Goal: Task Accomplishment & Management: Complete application form

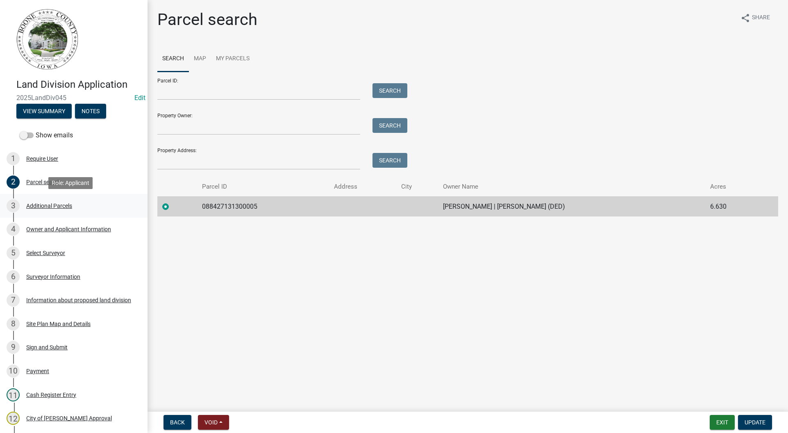
click at [63, 206] on div "Additional Parcels" at bounding box center [49, 206] width 46 height 6
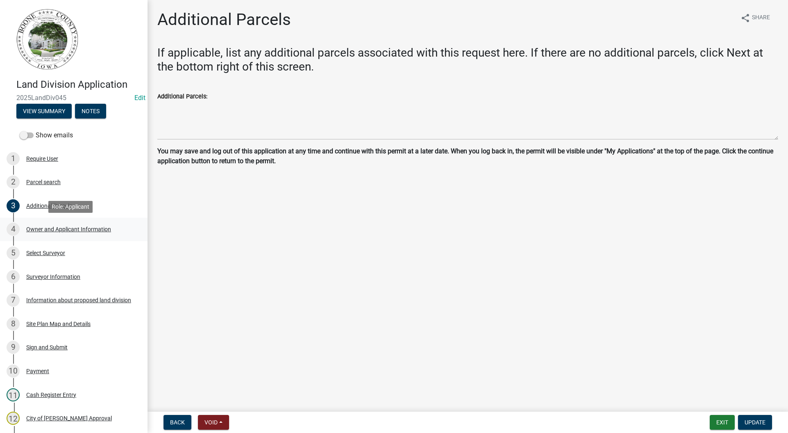
click at [74, 227] on div "Owner and Applicant Information" at bounding box center [68, 229] width 85 height 6
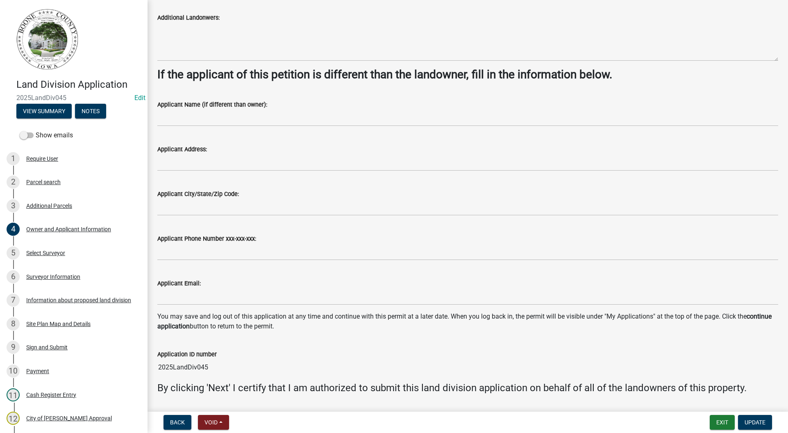
scroll to position [590, 0]
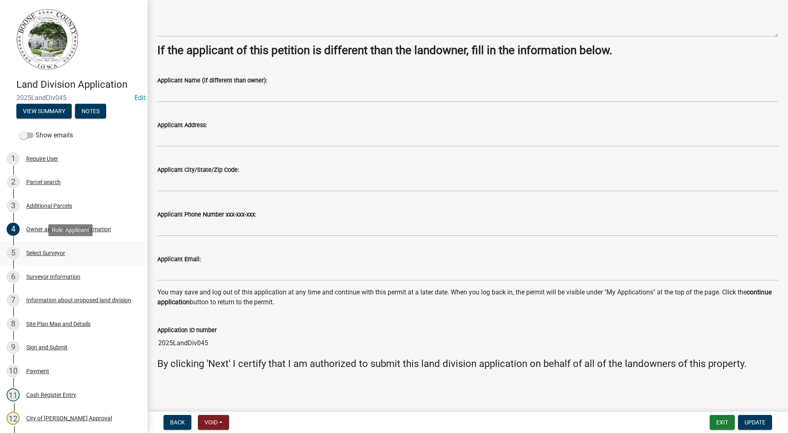
click at [63, 257] on div "5 Select Surveyor" at bounding box center [71, 252] width 128 height 13
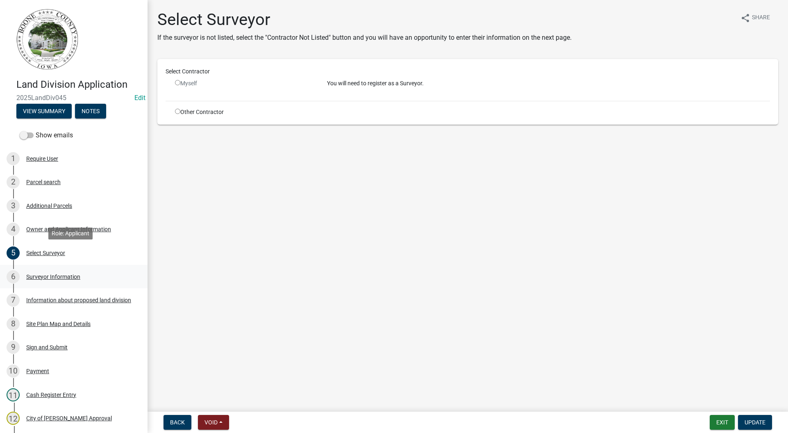
scroll to position [82, 0]
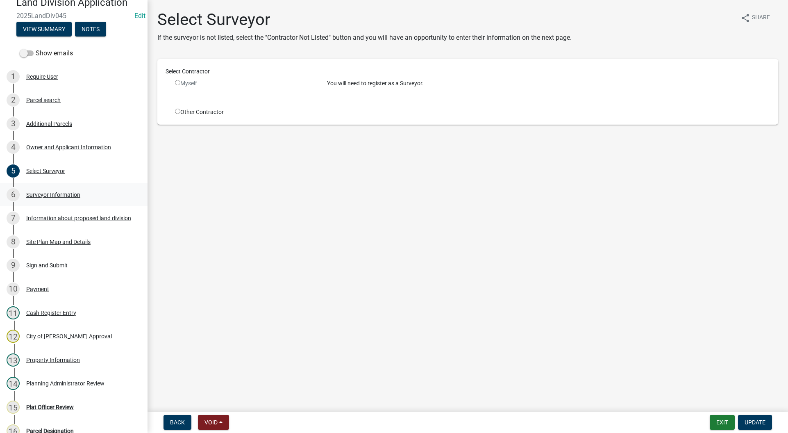
click at [65, 199] on div "6 Surveyor Information" at bounding box center [71, 194] width 128 height 13
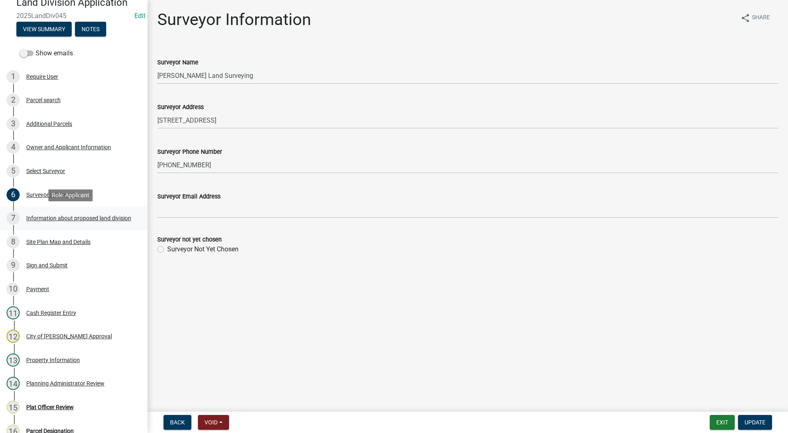
click at [60, 219] on div "Information about proposed land division" at bounding box center [78, 218] width 105 height 6
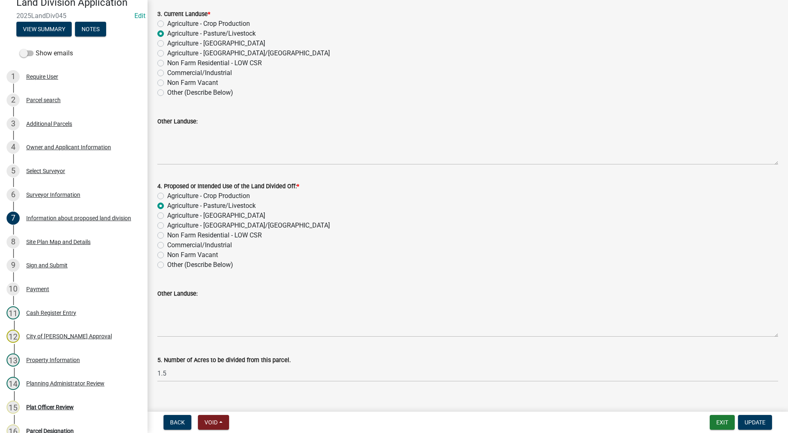
scroll to position [196, 0]
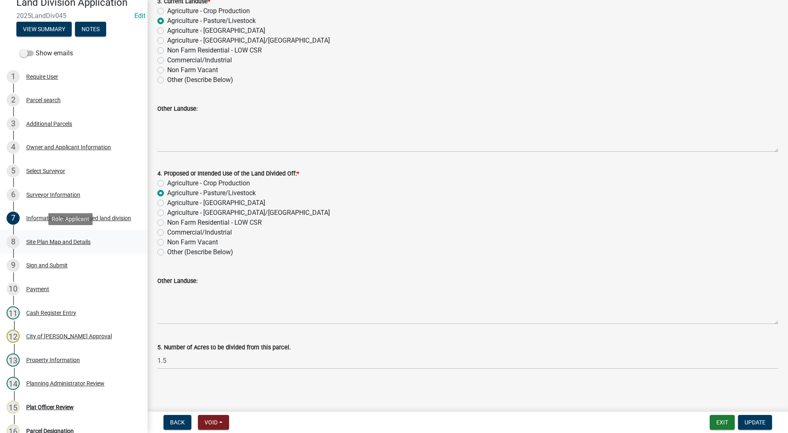
click at [60, 241] on div "Site Plan Map and Details" at bounding box center [58, 242] width 64 height 6
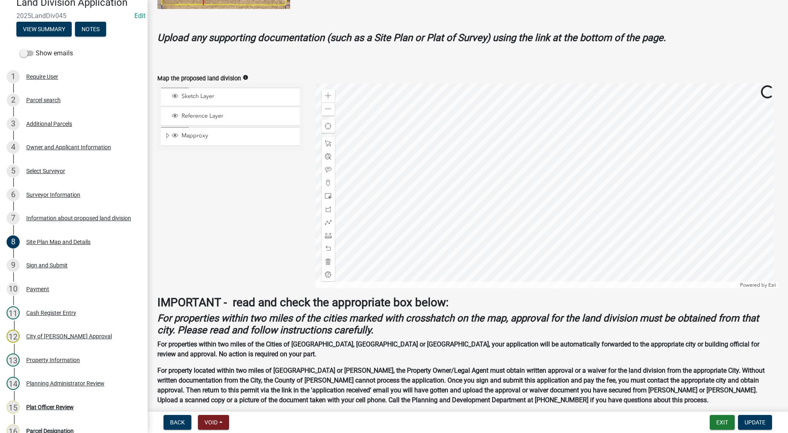
scroll to position [287, 0]
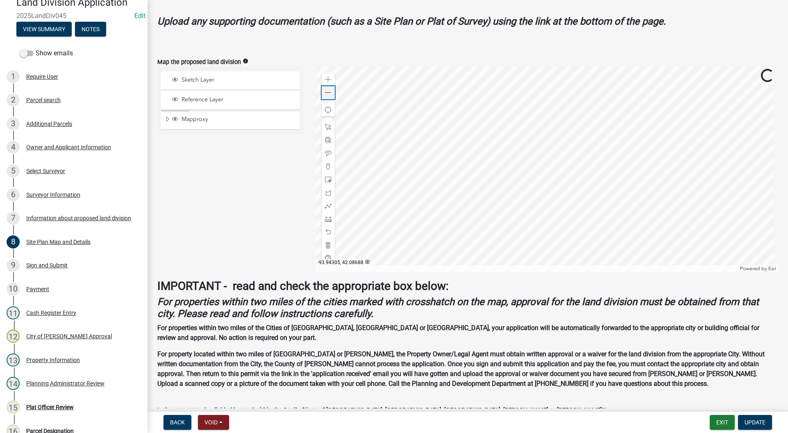
click at [332, 96] on div "Zoom out" at bounding box center [328, 92] width 13 height 13
click at [58, 409] on div "Plat Officer Review" at bounding box center [50, 407] width 48 height 6
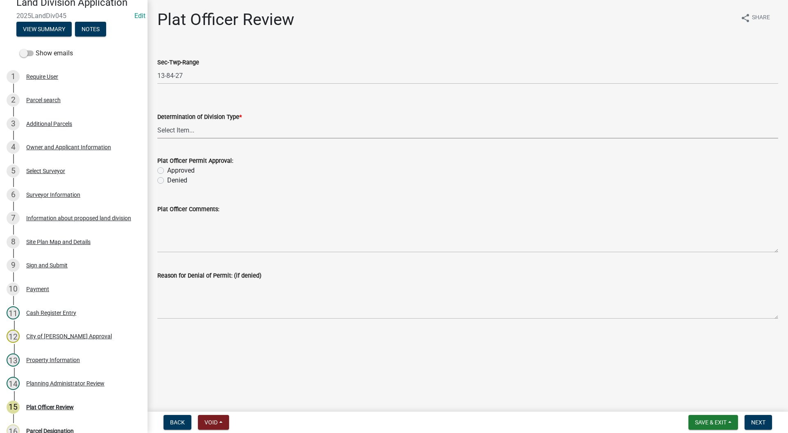
click at [209, 134] on select "Select Item... Property Split Agriculture No Metes and Bounds Needed Property L…" at bounding box center [467, 130] width 621 height 17
click at [157, 122] on select "Select Item... Property Split Agriculture No Metes and Bounds Needed Property L…" at bounding box center [467, 130] width 621 height 17
select select "35ecdd3f-3ad4-4064-85d7-a85d15e9cf93"
click at [167, 169] on label "Approved" at bounding box center [180, 170] width 27 height 10
click at [167, 169] on input "Approved" at bounding box center [169, 167] width 5 height 5
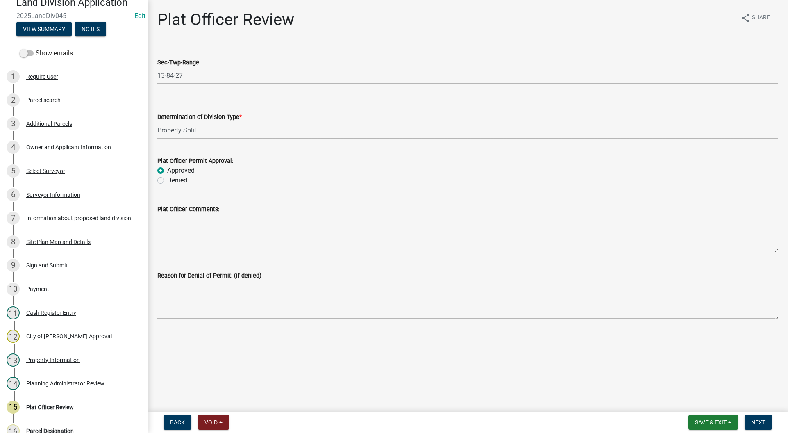
radio input "true"
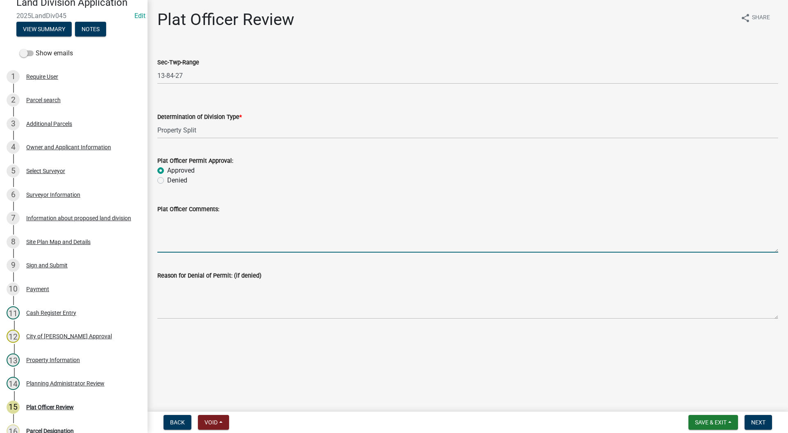
click at [199, 249] on textarea "Plat Officer Comments:" at bounding box center [467, 233] width 621 height 39
click at [238, 220] on textarea "No additional land divisions after this one is processed." at bounding box center [467, 233] width 621 height 39
type textarea "No additional land divisions will be allowed after this one is processed."
click at [763, 424] on span "Next" at bounding box center [758, 422] width 14 height 7
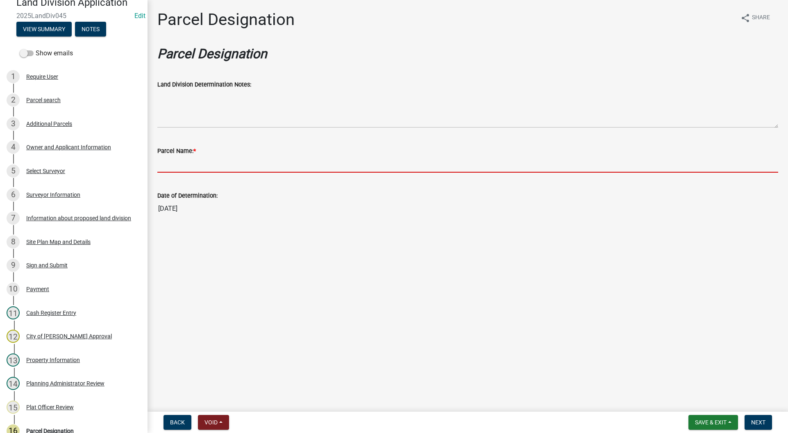
click at [219, 168] on input "Parcel Name: *" at bounding box center [467, 164] width 621 height 17
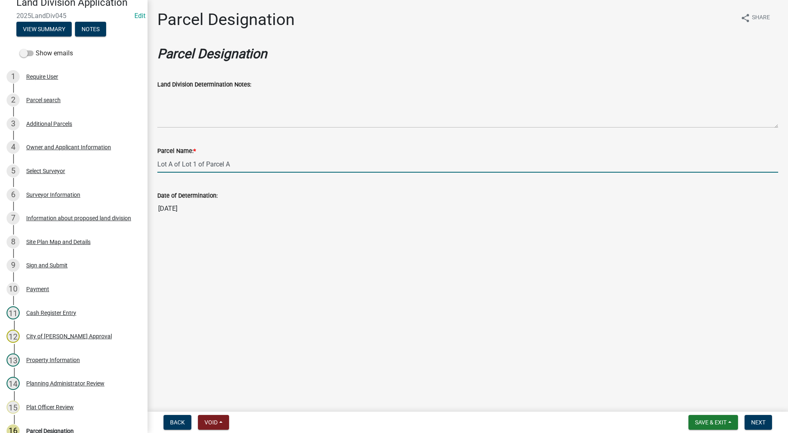
click at [240, 167] on input "Lot A of Lot 1 of Parcel A" at bounding box center [467, 164] width 621 height 17
type input "Lot A of Lot 1 of Parcel A"
click at [759, 421] on span "Next" at bounding box center [758, 422] width 14 height 7
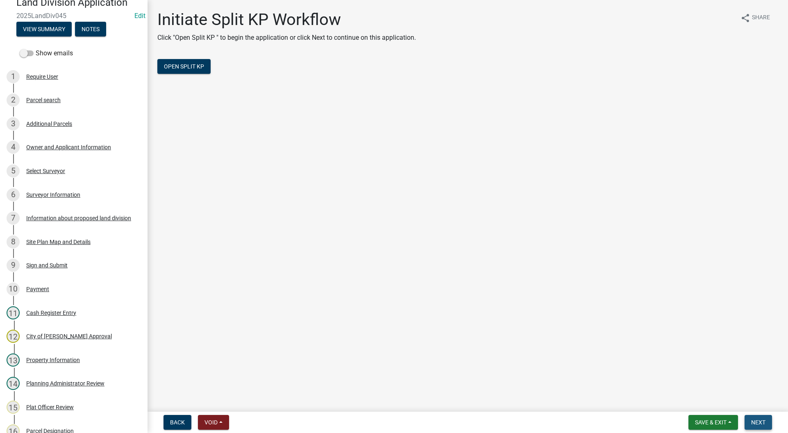
click at [759, 421] on span "Next" at bounding box center [758, 422] width 14 height 7
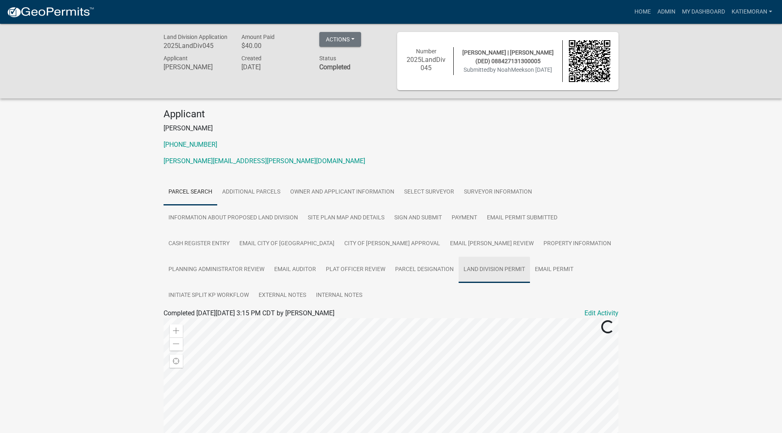
click at [487, 271] on link "Land Division Permit" at bounding box center [493, 269] width 71 height 26
click at [199, 326] on link "Land Division Permit" at bounding box center [193, 323] width 60 height 8
click at [666, 11] on link "Admin" at bounding box center [666, 12] width 25 height 16
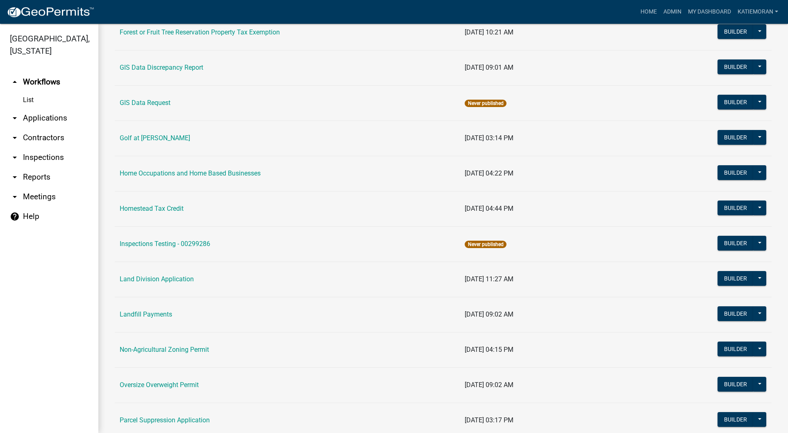
scroll to position [492, 0]
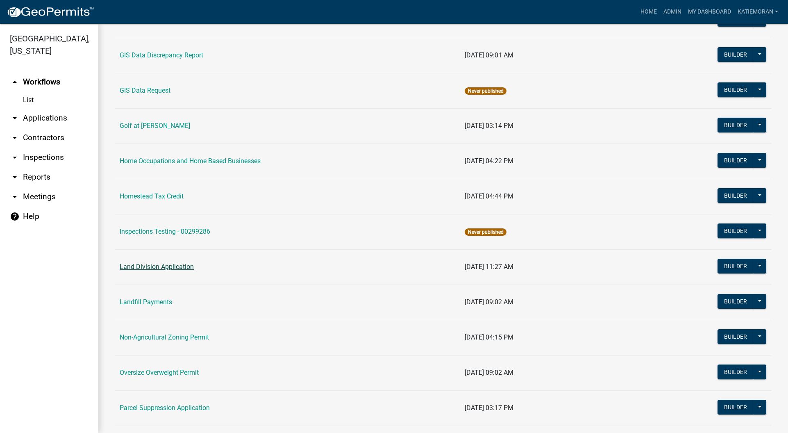
click at [134, 266] on link "Land Division Application" at bounding box center [157, 267] width 74 height 8
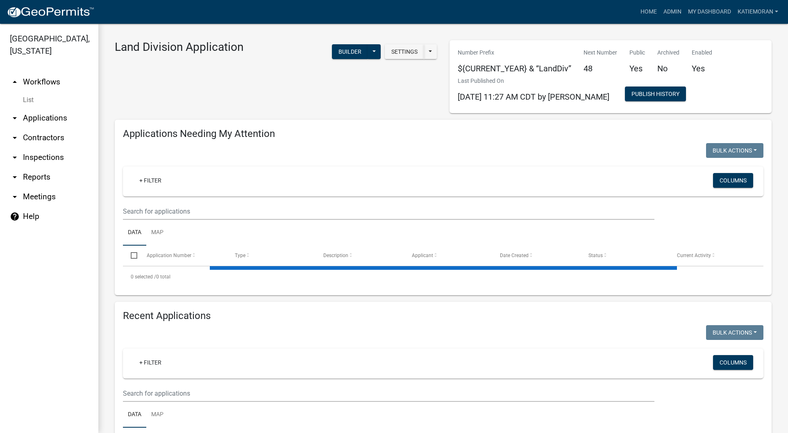
select select "3: 100"
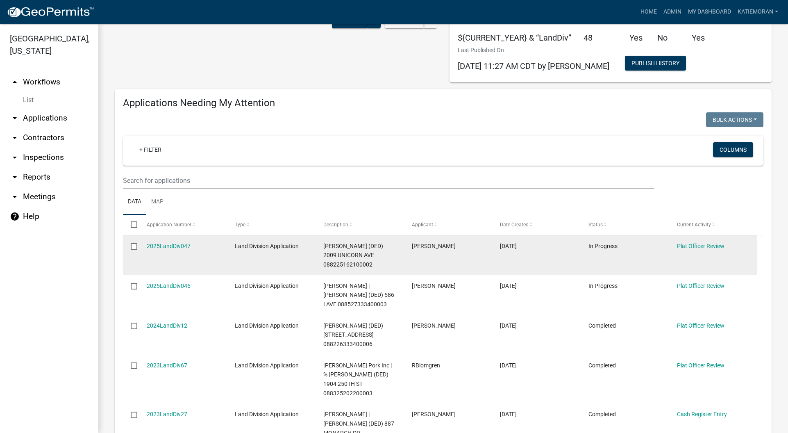
scroll to position [41, 0]
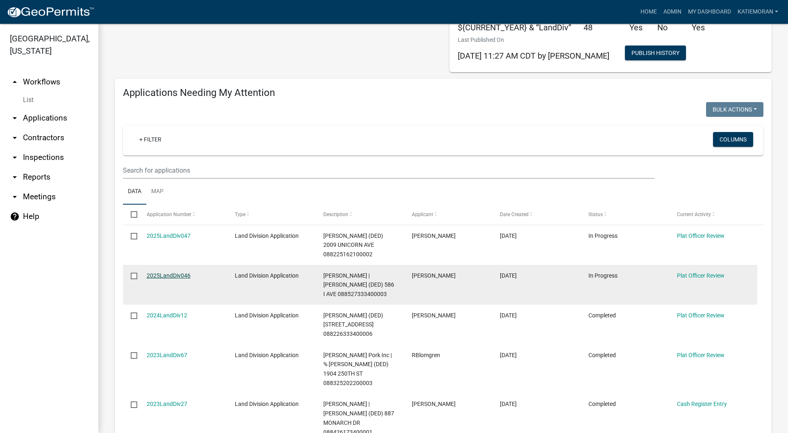
click at [176, 276] on link "2025LandDiv046" at bounding box center [169, 275] width 44 height 7
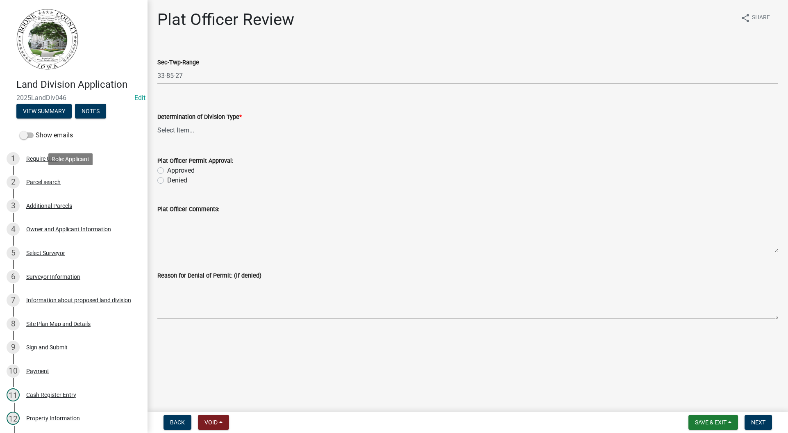
click at [56, 184] on div "Parcel search" at bounding box center [43, 182] width 34 height 6
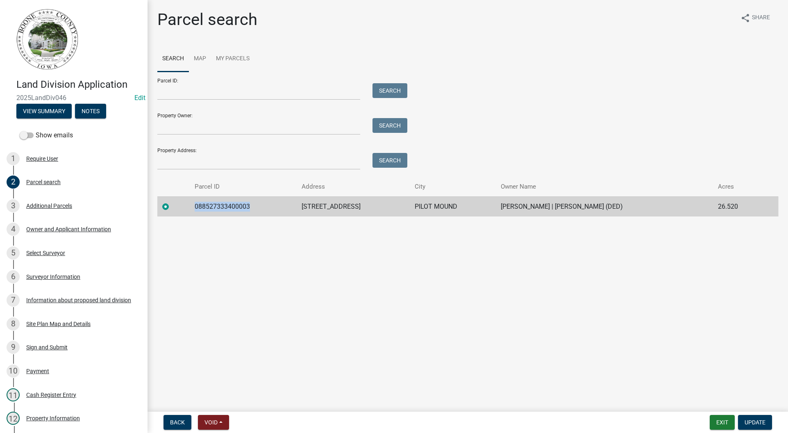
drag, startPoint x: 271, startPoint y: 209, endPoint x: 199, endPoint y: 208, distance: 72.1
click at [199, 208] on td "088527333400003" at bounding box center [243, 206] width 107 height 20
copy td "088527333400003"
click at [57, 206] on div "Additional Parcels" at bounding box center [49, 206] width 46 height 6
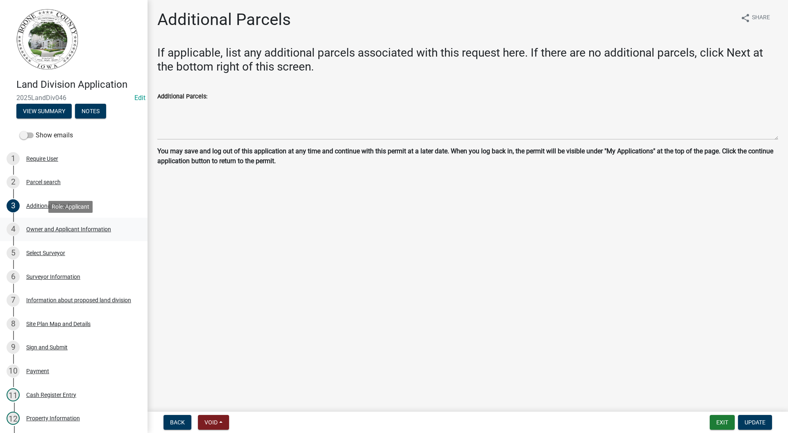
click at [55, 236] on div "4 Owner and Applicant Information" at bounding box center [71, 228] width 128 height 13
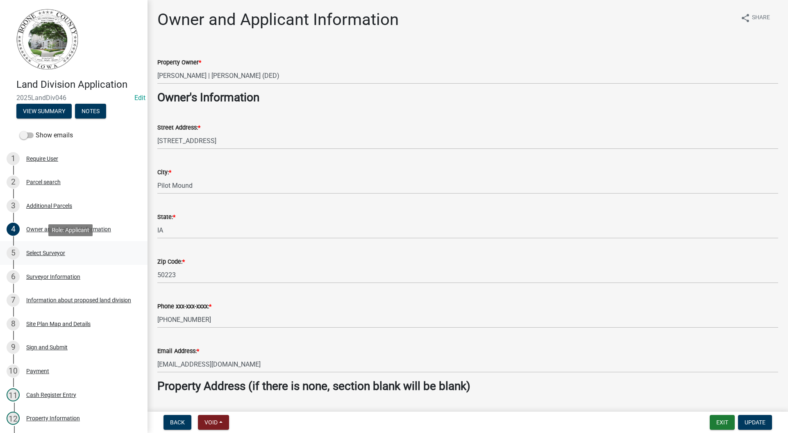
click at [53, 254] on div "Select Surveyor" at bounding box center [45, 253] width 39 height 6
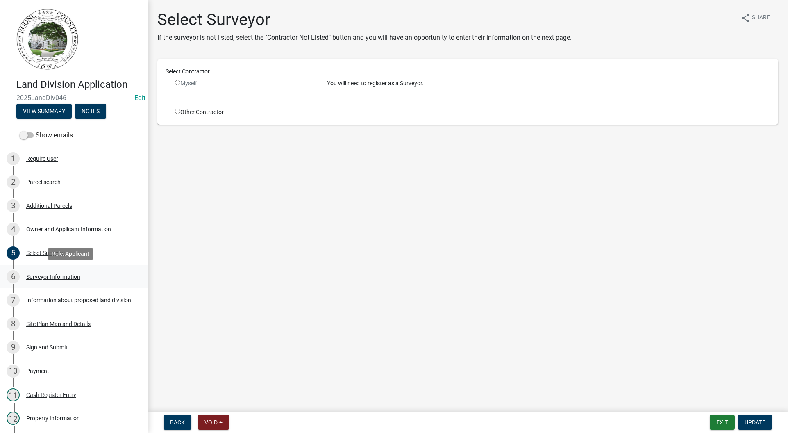
click at [52, 269] on link "6 Surveyor Information" at bounding box center [73, 277] width 147 height 24
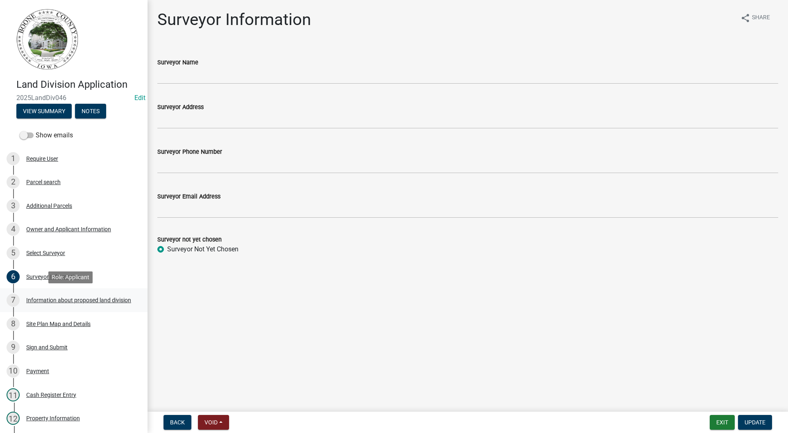
click at [50, 301] on div "Information about proposed land division" at bounding box center [78, 300] width 105 height 6
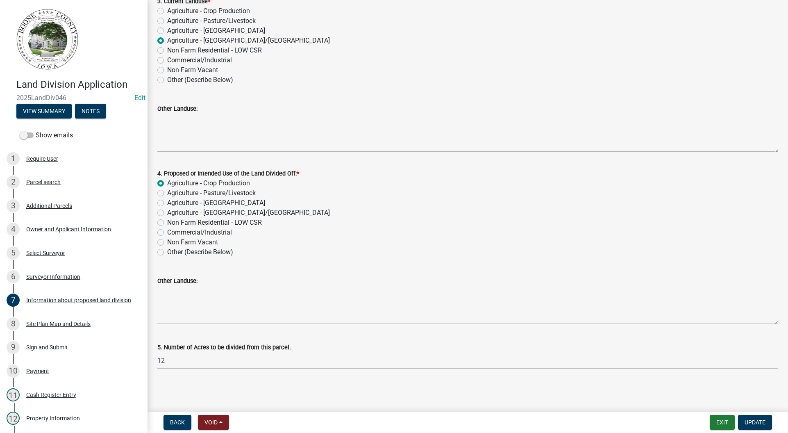
scroll to position [196, 0]
click at [48, 324] on div "Site Plan Map and Details" at bounding box center [58, 324] width 64 height 6
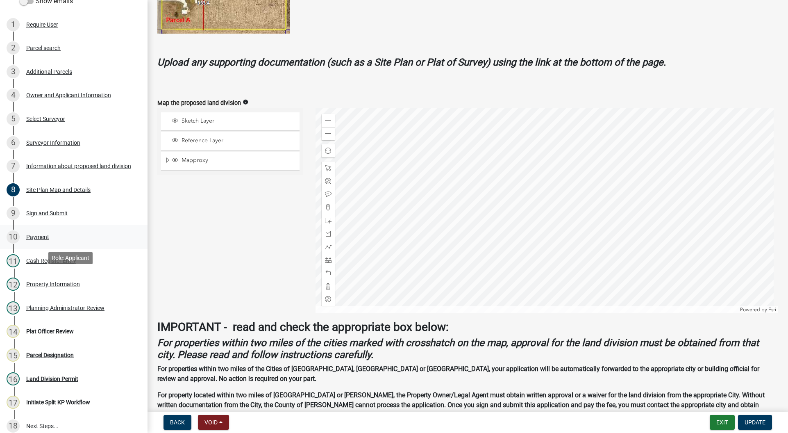
scroll to position [164, 0]
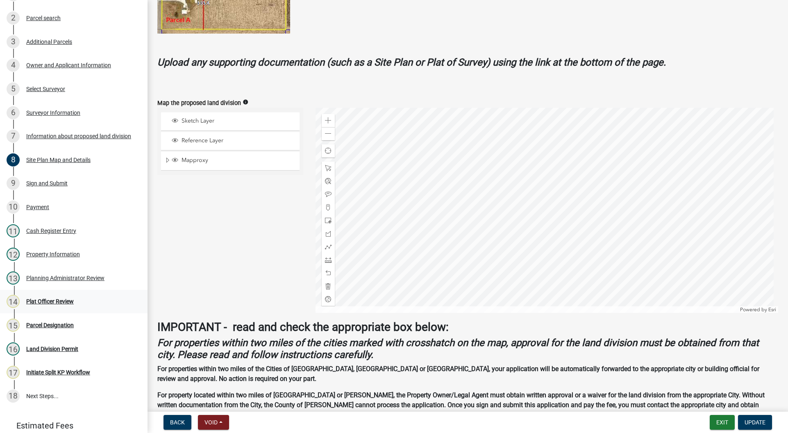
click at [61, 298] on div "Plat Officer Review" at bounding box center [50, 301] width 48 height 6
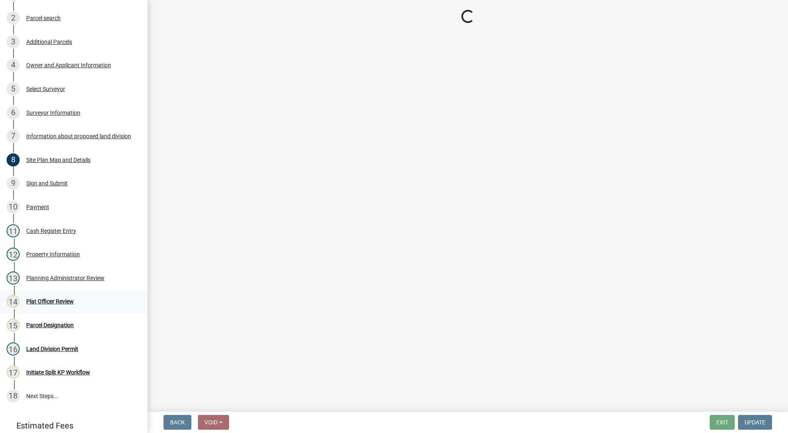
scroll to position [0, 0]
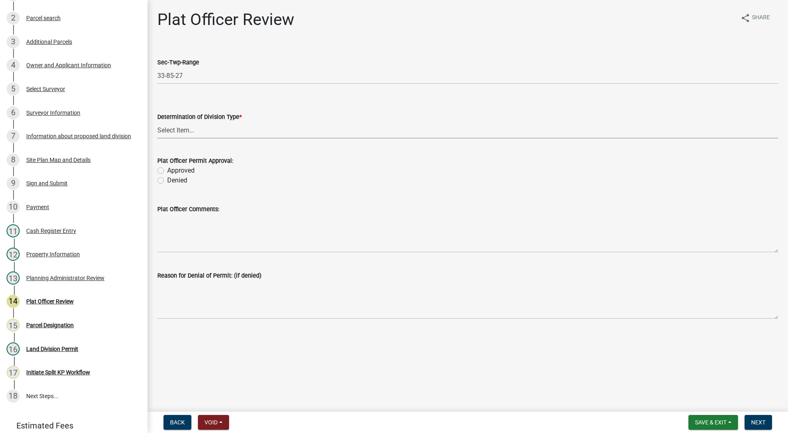
click at [188, 136] on select "Select Item... Property Split Agriculture No Metes and Bounds Needed Property L…" at bounding box center [467, 130] width 621 height 17
click at [157, 122] on select "Select Item... Property Split Agriculture No Metes and Bounds Needed Property L…" at bounding box center [467, 130] width 621 height 17
select select "35ecdd3f-3ad4-4064-85d7-a85d15e9cf93"
click at [167, 170] on label "Approved" at bounding box center [180, 170] width 27 height 10
click at [167, 170] on input "Approved" at bounding box center [169, 167] width 5 height 5
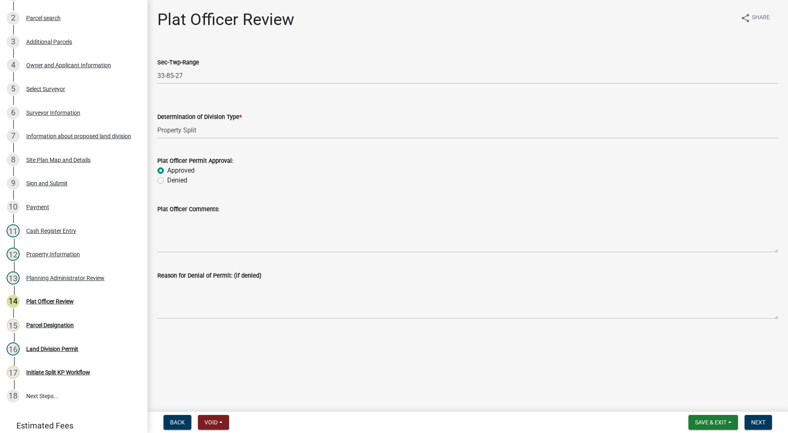
radio input "true"
click at [758, 421] on span "Next" at bounding box center [758, 422] width 14 height 7
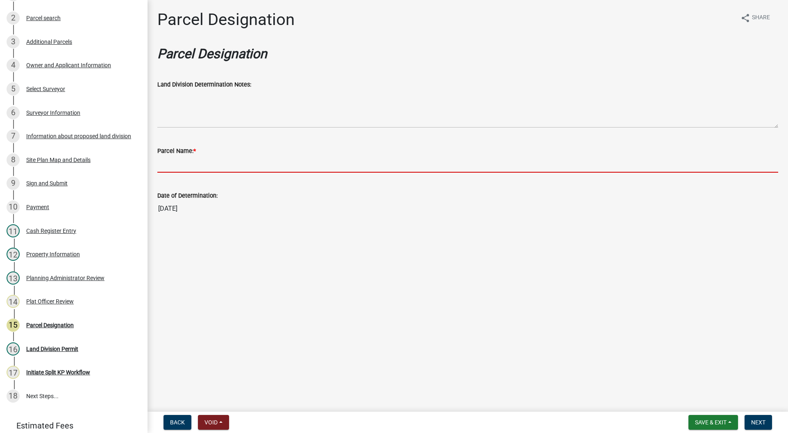
click at [181, 160] on input "Parcel Name: *" at bounding box center [467, 164] width 621 height 17
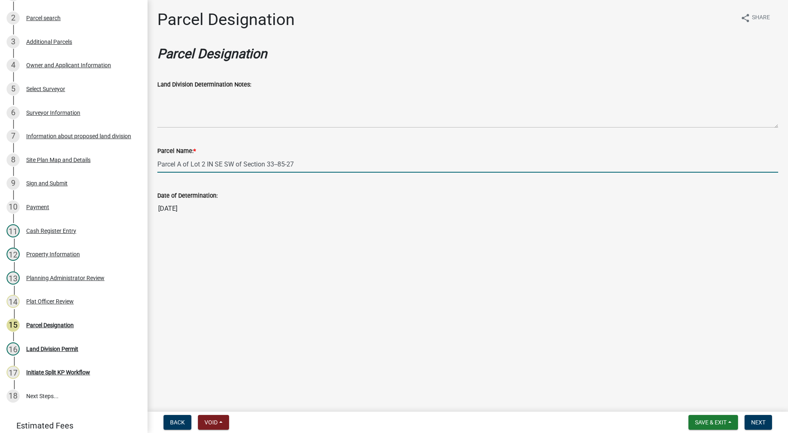
click at [279, 166] on input "Parcel A of Lot 2 IN SE SW of Section 33--85-27" at bounding box center [467, 164] width 621 height 17
click at [313, 164] on input "Parcel A of Lot 2 IN SE SW of Section 33-85-27" at bounding box center [467, 164] width 621 height 17
type input "Parcel A of Lot 2 IN SE SW of Section 33-85-27"
click at [754, 424] on span "Next" at bounding box center [758, 422] width 14 height 7
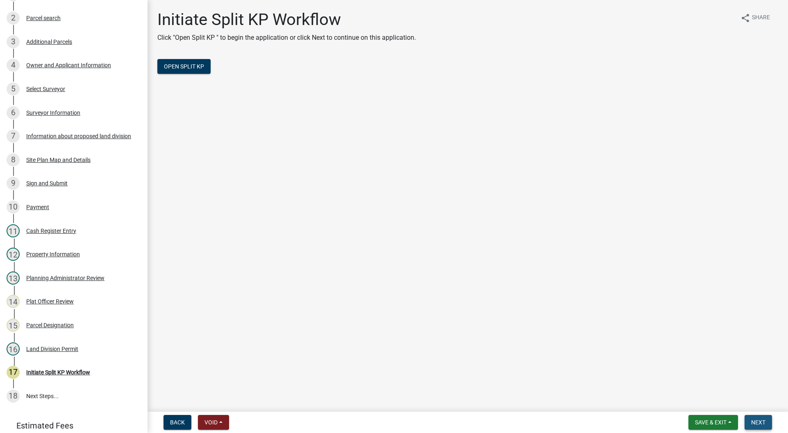
click at [754, 424] on span "Next" at bounding box center [758, 422] width 14 height 7
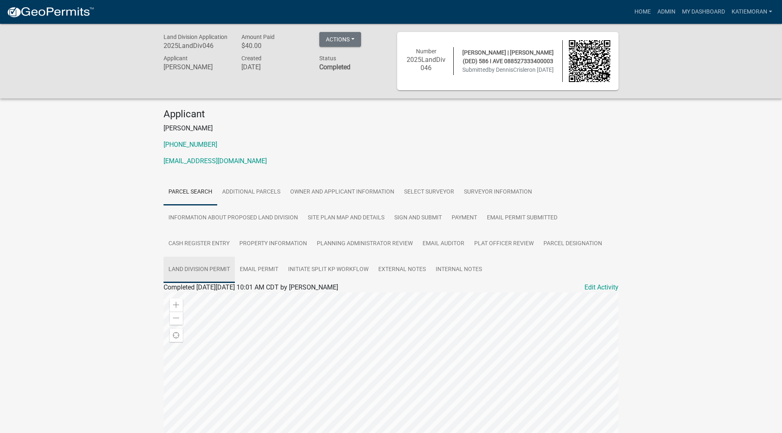
click at [204, 266] on link "Land Division Permit" at bounding box center [198, 269] width 71 height 26
click at [218, 299] on link "Land Division Permit" at bounding box center [193, 297] width 60 height 8
click at [666, 5] on link "Admin" at bounding box center [666, 12] width 25 height 16
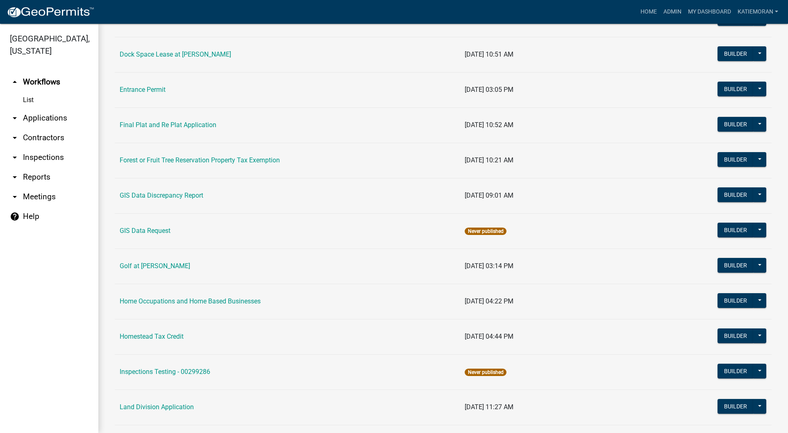
scroll to position [369, 0]
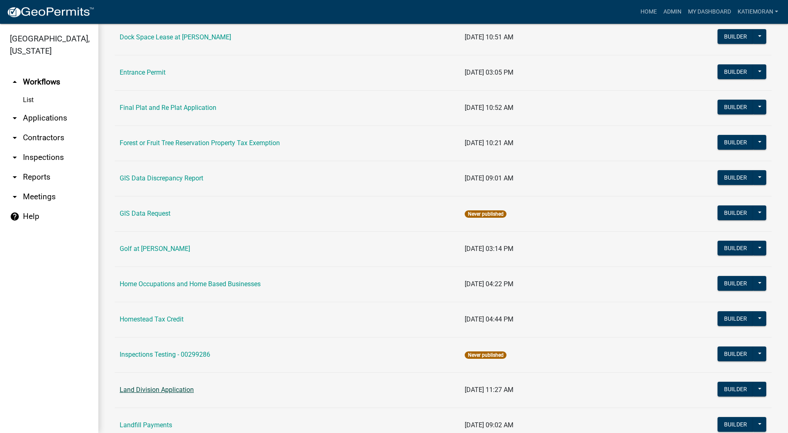
click at [168, 390] on link "Land Division Application" at bounding box center [157, 389] width 74 height 8
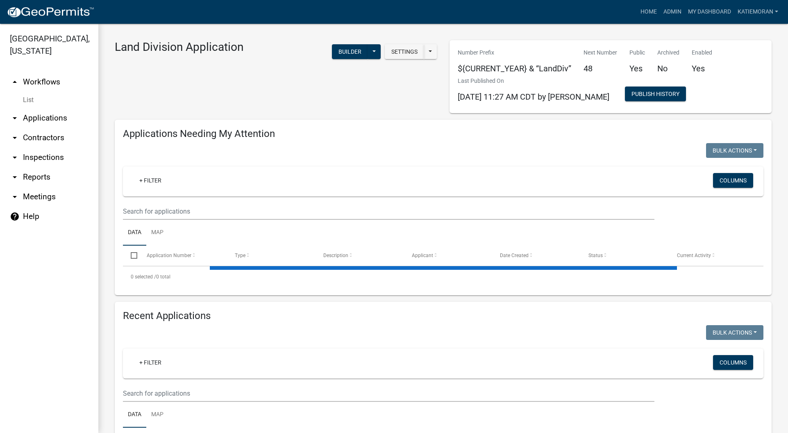
select select "3: 100"
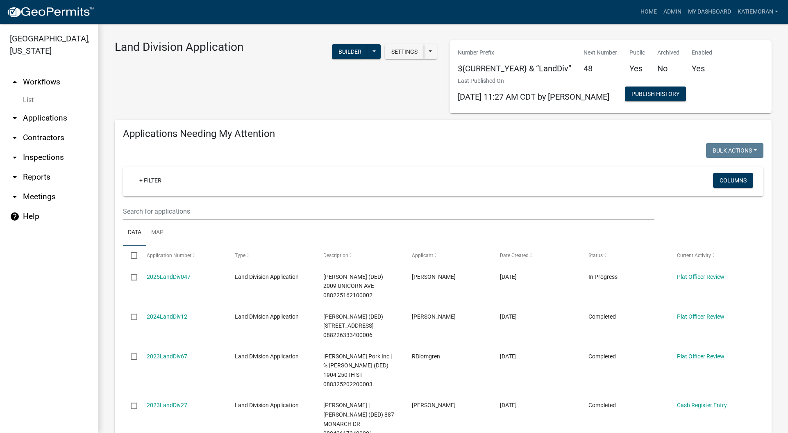
scroll to position [61, 0]
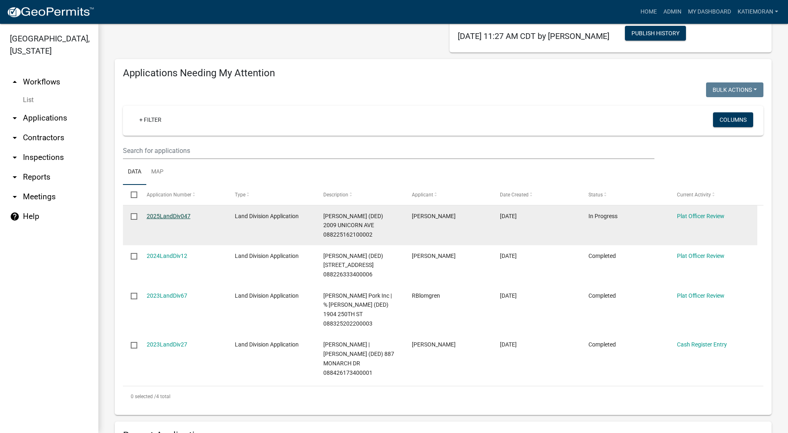
click at [171, 215] on link "2025LandDiv047" at bounding box center [169, 216] width 44 height 7
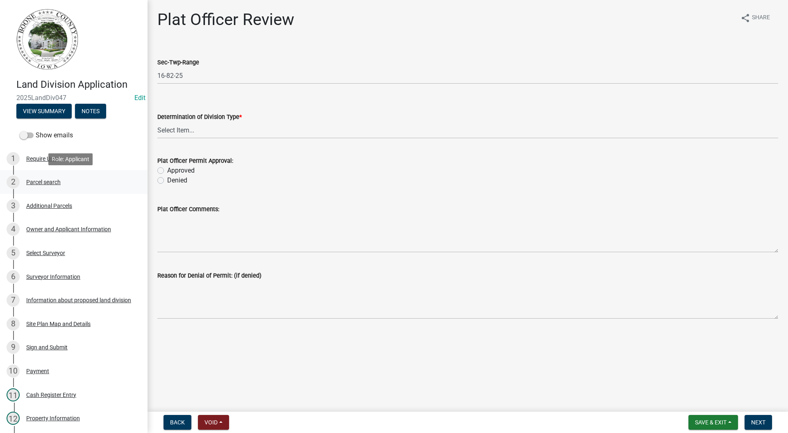
click at [44, 180] on div "Parcel search" at bounding box center [43, 182] width 34 height 6
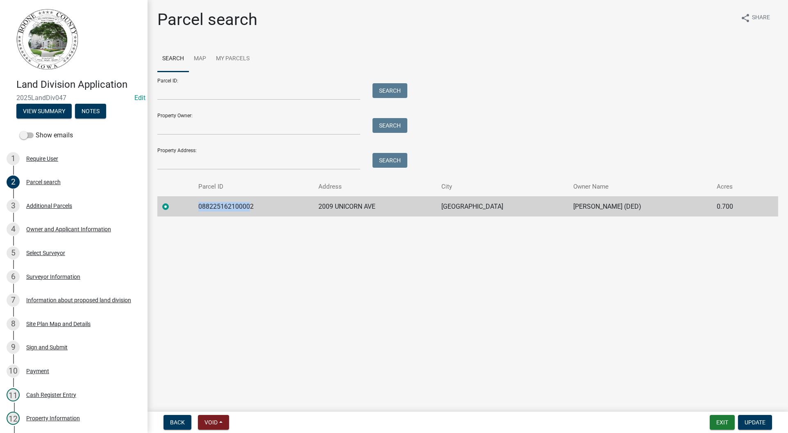
drag, startPoint x: 256, startPoint y: 209, endPoint x: 194, endPoint y: 213, distance: 62.8
click at [194, 213] on tr "088225162100002 2009 UNICORN AVE MADRID [PERSON_NAME] (DED) 0.700" at bounding box center [467, 206] width 621 height 20
drag, startPoint x: 259, startPoint y: 211, endPoint x: 186, endPoint y: 206, distance: 73.1
click at [186, 206] on tr "088225162100002 2009 UNICORN AVE MADRID [PERSON_NAME] (DED) 0.700" at bounding box center [467, 206] width 621 height 20
copy td "088225162100002"
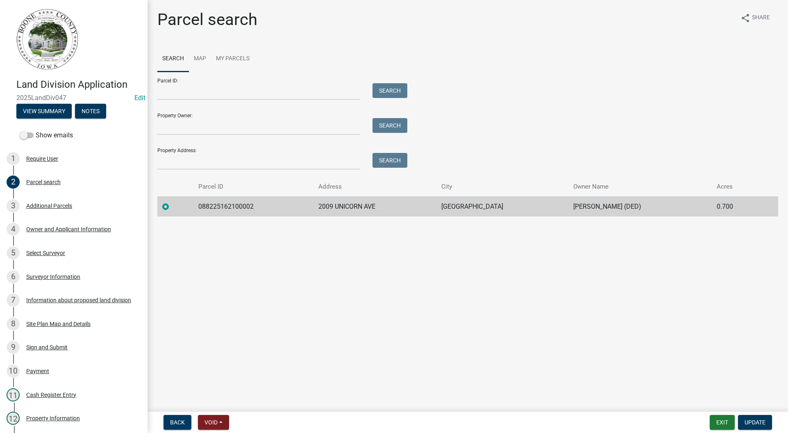
click at [242, 269] on main "Parcel search share Share Search Map My Parcels Parcel ID: Search Property Owne…" at bounding box center [467, 204] width 640 height 408
click at [36, 206] on div "Additional Parcels" at bounding box center [49, 206] width 46 height 6
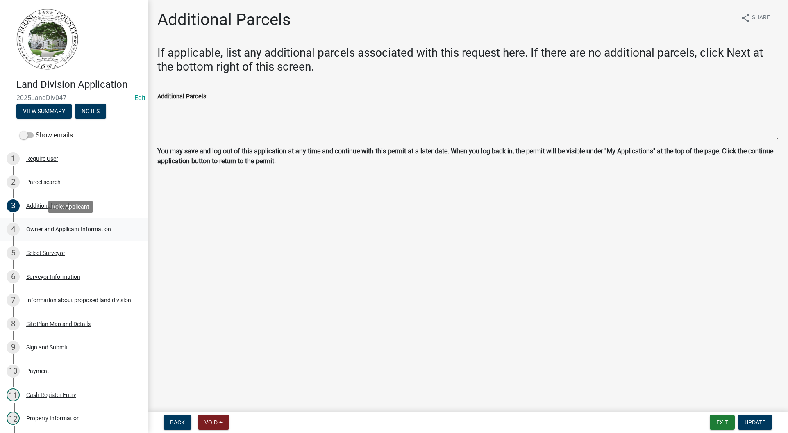
click at [50, 231] on div "Owner and Applicant Information" at bounding box center [68, 229] width 85 height 6
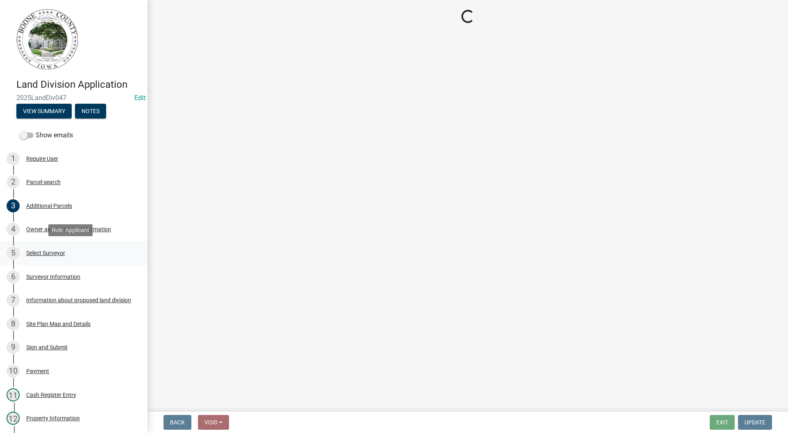
click at [50, 257] on div "5 Select Surveyor" at bounding box center [71, 252] width 128 height 13
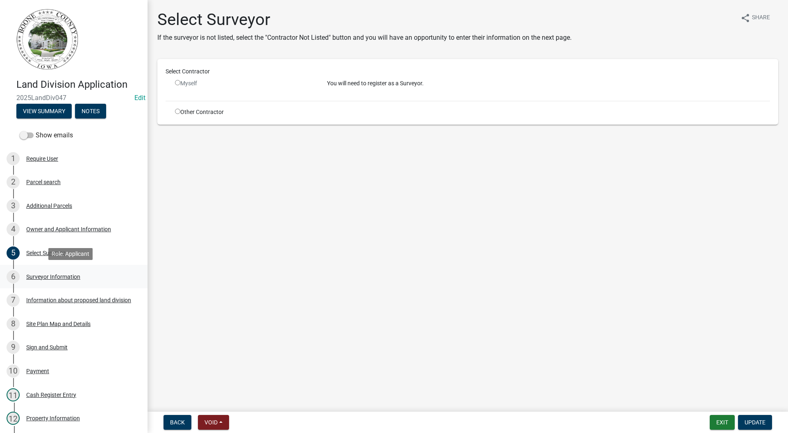
click at [57, 276] on div "Surveyor Information" at bounding box center [53, 277] width 54 height 6
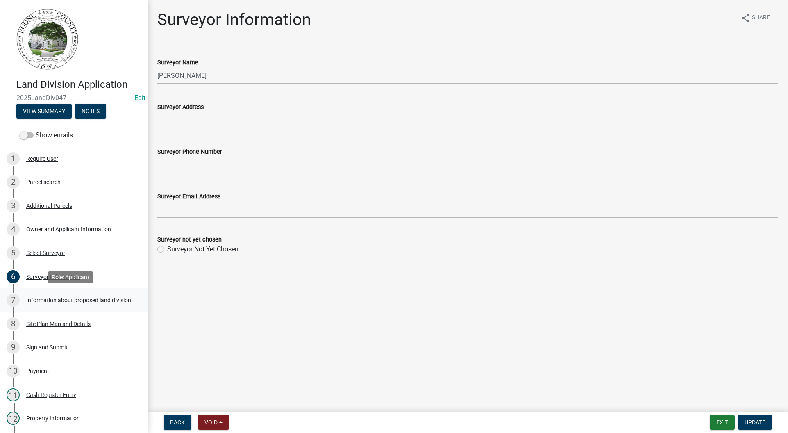
click at [57, 300] on div "Information about proposed land division" at bounding box center [78, 300] width 105 height 6
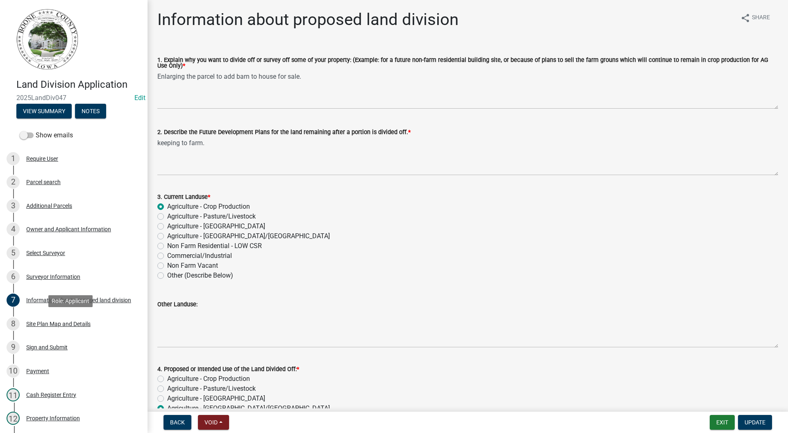
click at [51, 322] on div "Site Plan Map and Details" at bounding box center [58, 324] width 64 height 6
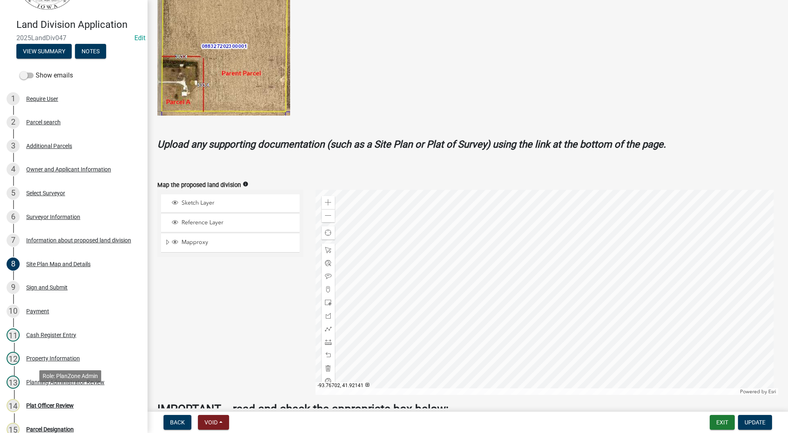
scroll to position [123, 0]
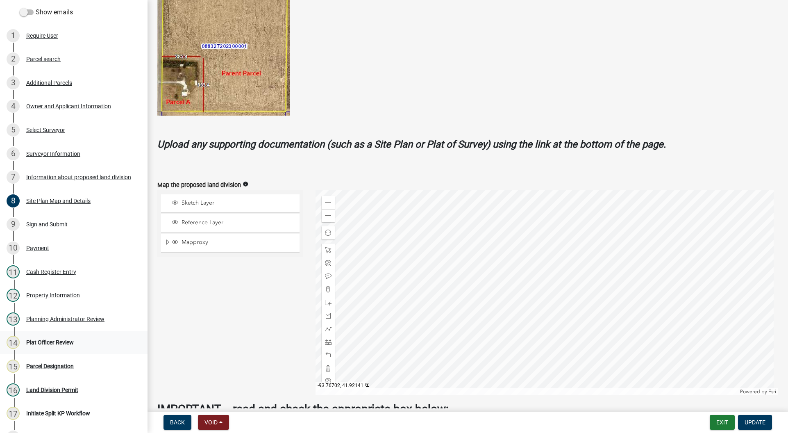
click at [51, 340] on div "Plat Officer Review" at bounding box center [50, 342] width 48 height 6
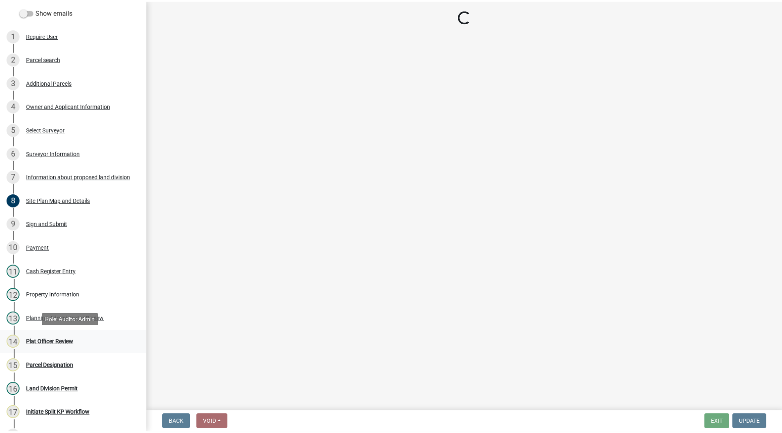
scroll to position [0, 0]
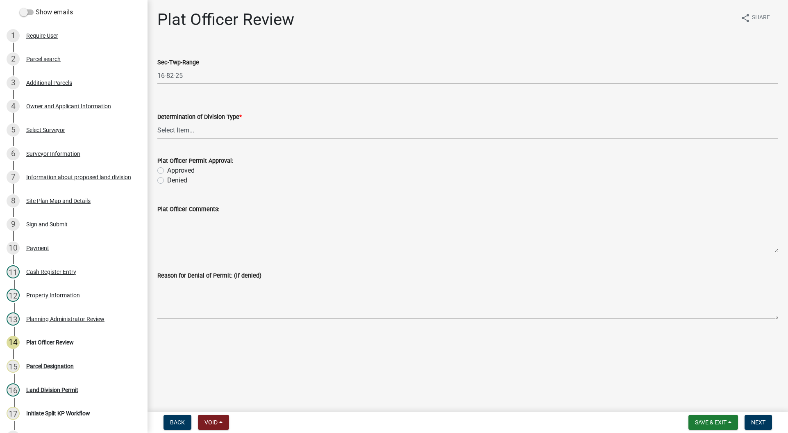
click at [187, 130] on select "Select Item... Property Split Agriculture No Metes and Bounds Needed Property L…" at bounding box center [467, 130] width 621 height 17
click at [157, 122] on select "Select Item... Property Split Agriculture No Metes and Bounds Needed Property L…" at bounding box center [467, 130] width 621 height 17
select select "35ecdd3f-3ad4-4064-85d7-a85d15e9cf93"
click at [167, 171] on label "Approved" at bounding box center [180, 170] width 27 height 10
click at [167, 171] on input "Approved" at bounding box center [169, 167] width 5 height 5
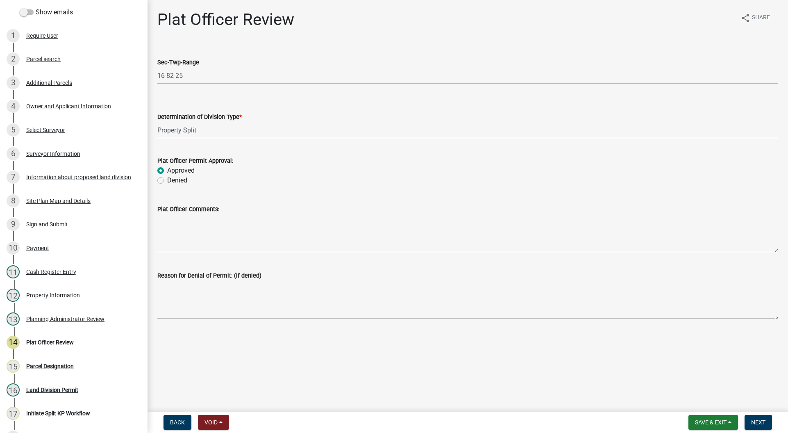
radio input "true"
click at [753, 426] on button "Next" at bounding box center [757, 422] width 27 height 15
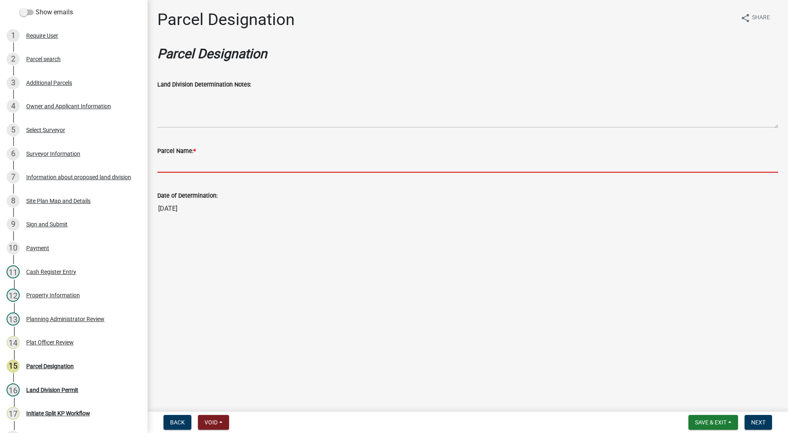
click at [200, 163] on input "Parcel Name: *" at bounding box center [467, 164] width 621 height 17
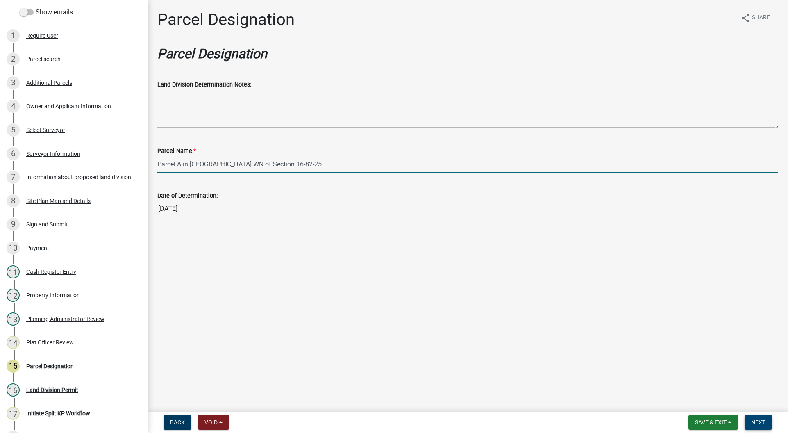
type input "Parcel A in [GEOGRAPHIC_DATA] WN of Section 16-82-25"
click at [767, 421] on button "Next" at bounding box center [757, 422] width 27 height 15
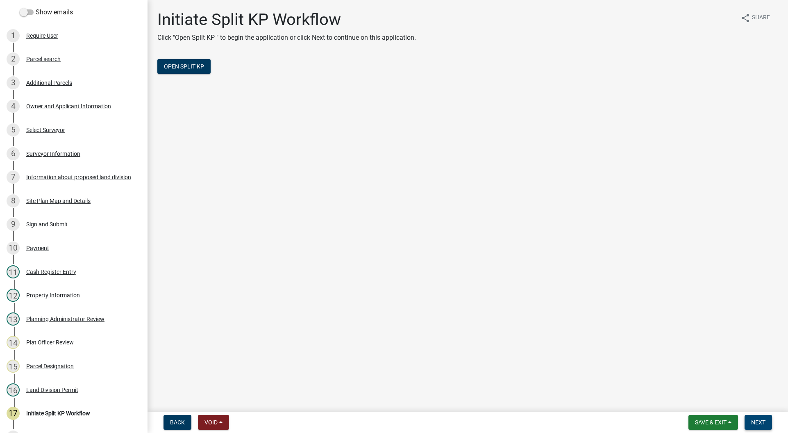
click at [760, 424] on span "Next" at bounding box center [758, 422] width 14 height 7
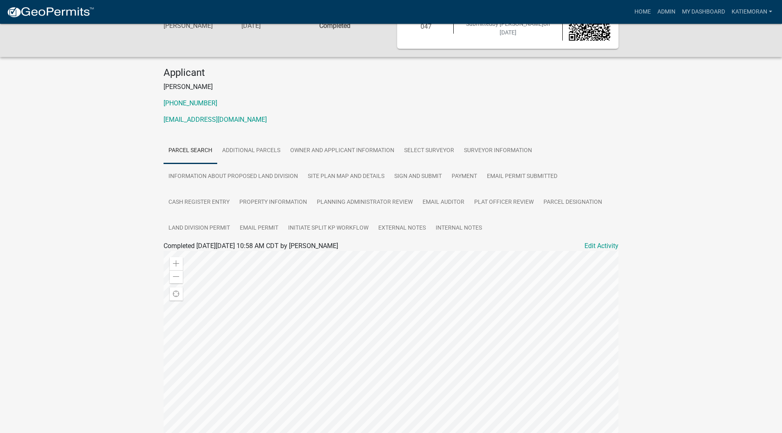
scroll to position [82, 0]
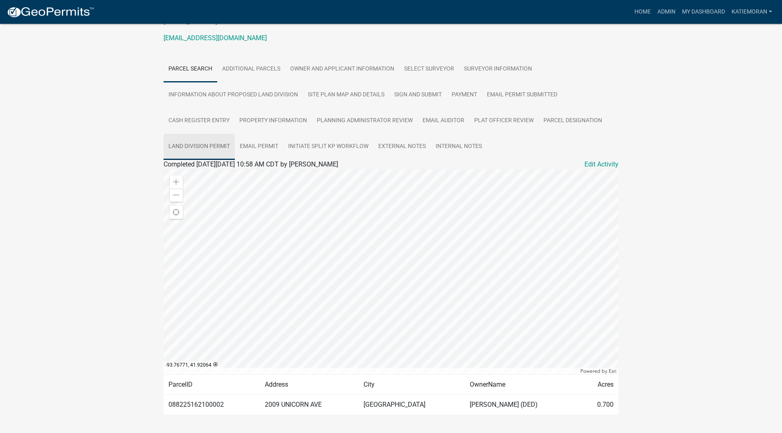
click at [198, 145] on link "Land Division Permit" at bounding box center [198, 147] width 71 height 26
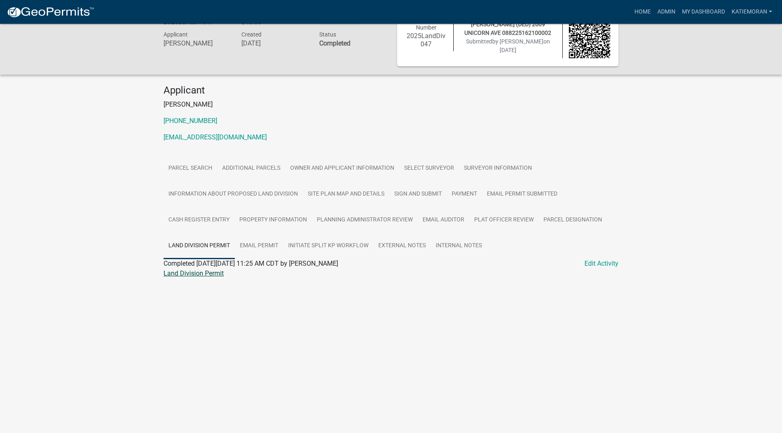
click at [198, 273] on link "Land Division Permit" at bounding box center [193, 273] width 60 height 8
click at [671, 11] on link "Admin" at bounding box center [666, 12] width 25 height 16
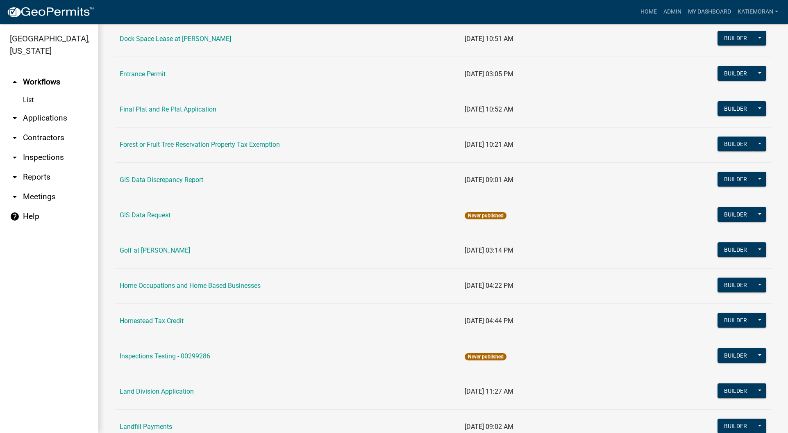
scroll to position [410, 0]
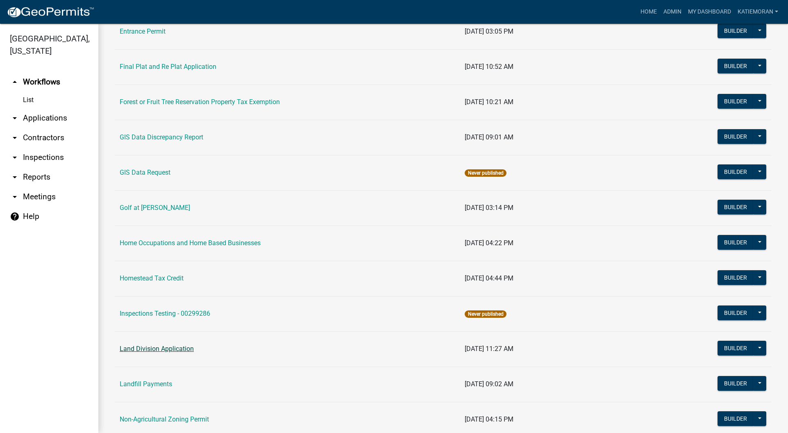
click at [157, 350] on link "Land Division Application" at bounding box center [157, 348] width 74 height 8
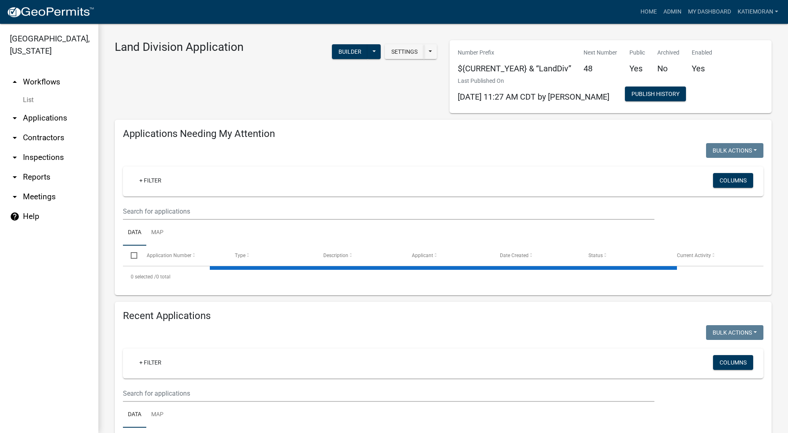
select select "3: 100"
